Goal: Find specific page/section: Find specific page/section

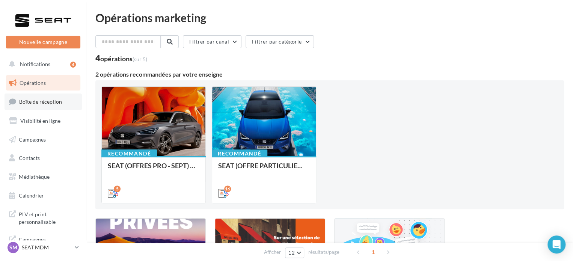
click at [35, 105] on link "Boîte de réception" at bounding box center [43, 102] width 77 height 16
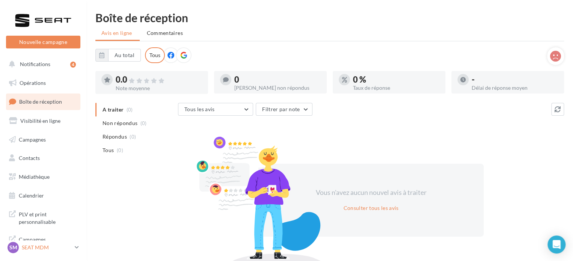
click at [68, 251] on p "SEAT MDM" at bounding box center [47, 248] width 50 height 8
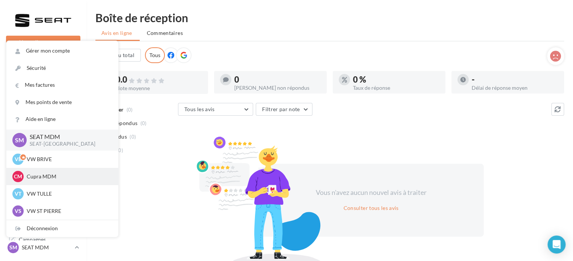
click at [54, 179] on p "Cupra MDM" at bounding box center [68, 177] width 83 height 8
